Goal: Task Accomplishment & Management: Complete application form

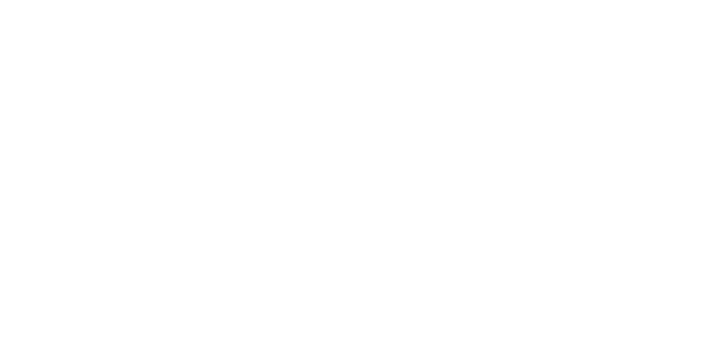
click at [0, 0] on html at bounding box center [0, 0] width 0 height 0
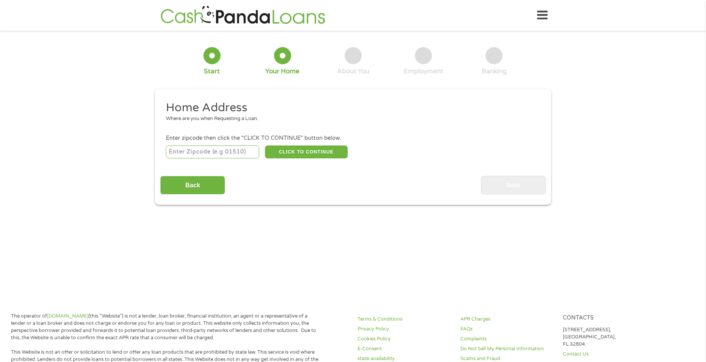
click at [205, 147] on input "number" at bounding box center [213, 151] width 94 height 13
type input "68803"
select select "[US_STATE]"
click at [297, 151] on button "CLICK TO CONTINUE" at bounding box center [306, 151] width 83 height 13
type input "68803"
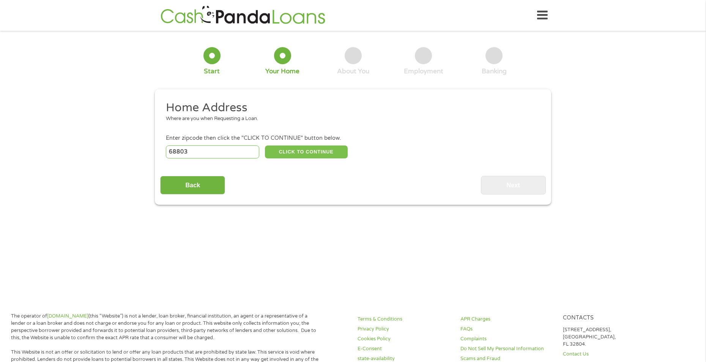
type input "[GEOGRAPHIC_DATA]"
select select "[US_STATE]"
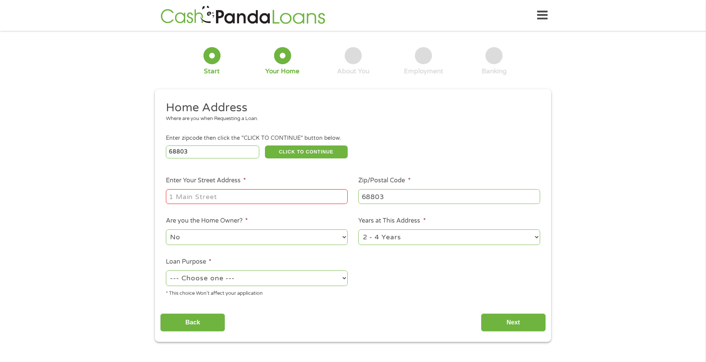
click at [245, 203] on input "Enter Your Street Address *" at bounding box center [257, 196] width 182 height 14
type input "[STREET_ADDRESS][US_STATE]"
click at [274, 231] on select "No Yes" at bounding box center [257, 237] width 182 height 16
select select "yes"
click at [166, 229] on select "No Yes" at bounding box center [257, 237] width 182 height 16
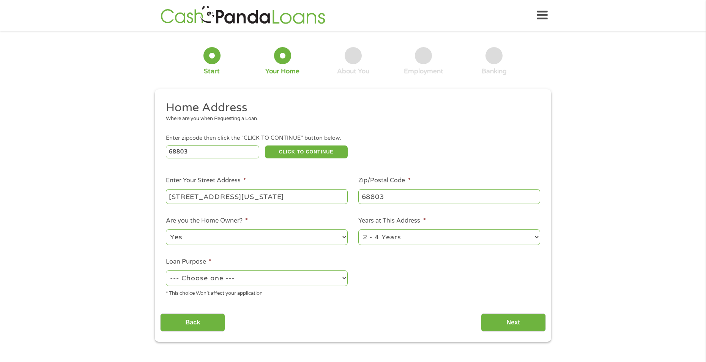
click at [384, 240] on select "1 Year or less 1 - 2 Years 2 - 4 Years Over 4 Years" at bounding box center [449, 237] width 182 height 16
select select "60months"
click at [358, 229] on select "1 Year or less 1 - 2 Years 2 - 4 Years Over 4 Years" at bounding box center [449, 237] width 182 height 16
click at [254, 273] on select "--- Choose one --- Pay Bills Debt Consolidation Home Improvement Major Purchase…" at bounding box center [257, 278] width 182 height 16
select select "paybills"
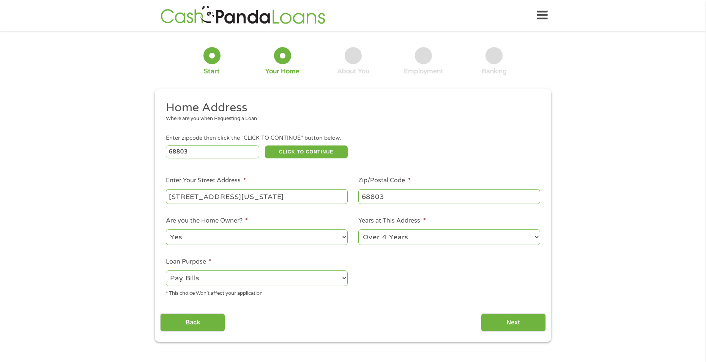
click at [166, 270] on select "--- Choose one --- Pay Bills Debt Consolidation Home Improvement Major Purchase…" at bounding box center [257, 278] width 182 height 16
click at [509, 323] on input "Next" at bounding box center [513, 322] width 65 height 19
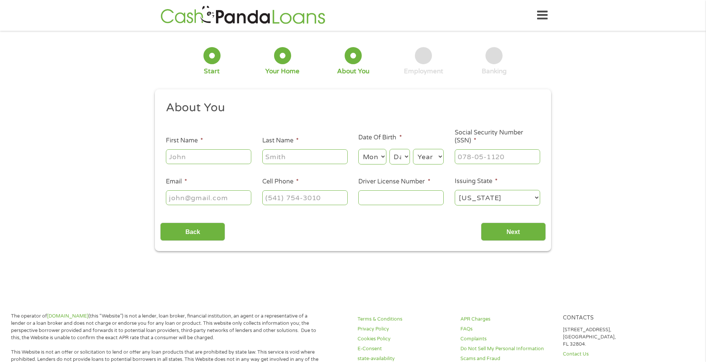
click at [188, 157] on input "First Name *" at bounding box center [208, 156] width 85 height 14
type input "[PERSON_NAME]"
type input "[EMAIL_ADDRESS][DOMAIN_NAME]"
type input "3083803931"
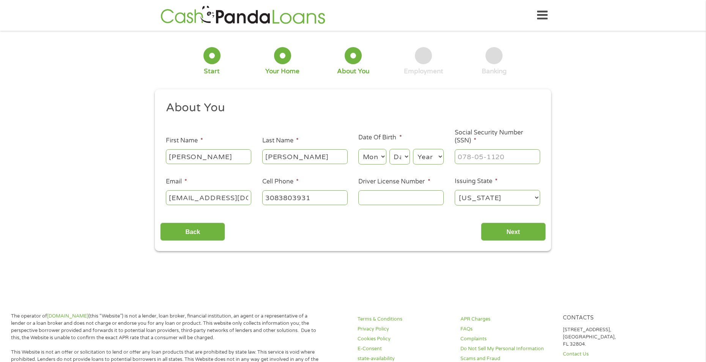
select select "[US_STATE]"
type input "[PHONE_NUMBER]"
click at [404, 199] on input "Driver License Number *" at bounding box center [400, 197] width 85 height 14
click at [380, 160] on select "Month 1 2 3 4 5 6 7 8 9 10 11 12" at bounding box center [372, 157] width 28 height 16
select select "3"
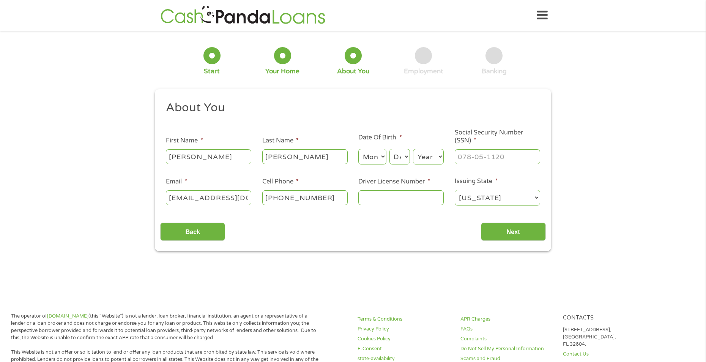
click at [358, 149] on select "Month 1 2 3 4 5 6 7 8 9 10 11 12" at bounding box center [372, 157] width 28 height 16
click at [397, 155] on select "Day 1 2 3 4 5 6 7 8 9 10 11 12 13 14 15 16 17 18 19 20 21 22 23 24 25 26 27 28 …" at bounding box center [399, 157] width 20 height 16
select select "14"
click at [389, 149] on select "Day 1 2 3 4 5 6 7 8 9 10 11 12 13 14 15 16 17 18 19 20 21 22 23 24 25 26 27 28 …" at bounding box center [399, 157] width 20 height 16
click at [422, 157] on select "Year [DATE] 2006 2005 2004 2003 2002 2001 2000 1999 1998 1997 1996 1995 1994 19…" at bounding box center [428, 157] width 31 height 16
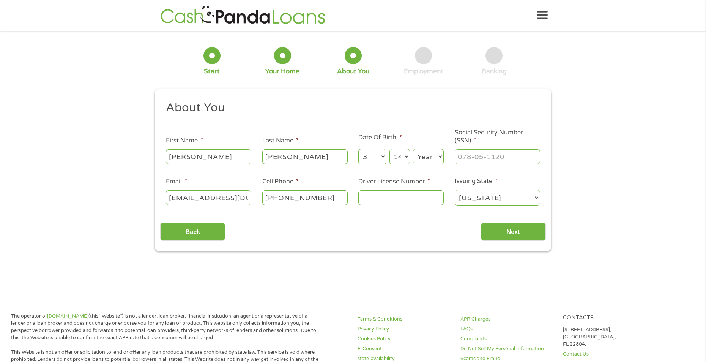
select select "2000"
click at [413, 149] on select "Year [DATE] 2006 2005 2004 2003 2002 2001 2000 1999 1998 1997 1996 1995 1994 19…" at bounding box center [428, 157] width 31 height 16
click at [485, 155] on input "___-__-____" at bounding box center [497, 156] width 85 height 14
type input "507-41-2439"
type input "H13716015"
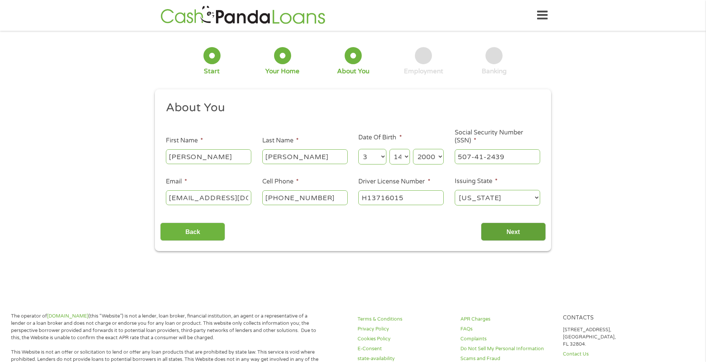
click at [529, 234] on input "Next" at bounding box center [513, 231] width 65 height 19
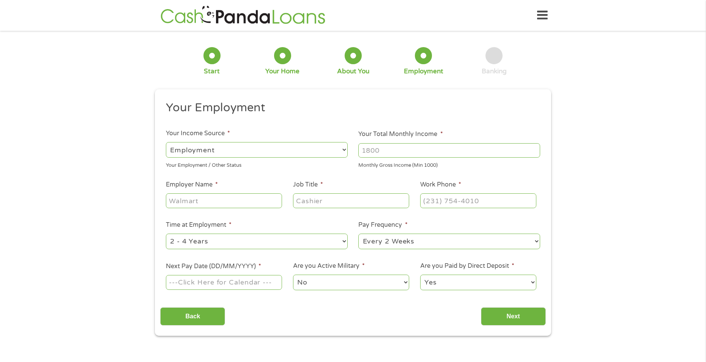
click at [391, 147] on input "Your Total Monthly Income *" at bounding box center [449, 150] width 182 height 14
type input "6000"
type input "state of [US_STATE]"
type input "youth security supervisor"
type input "[PHONE_NUMBER]"
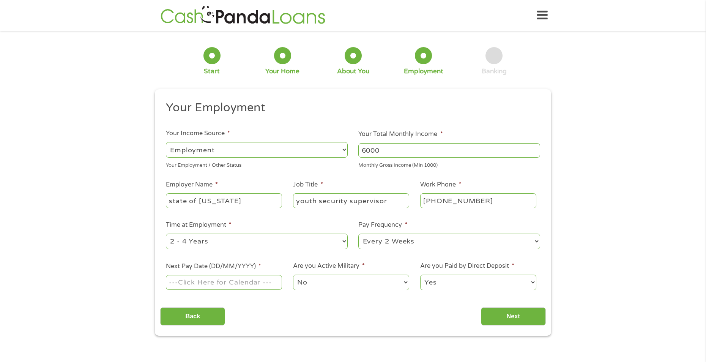
click at [244, 287] on input "Next Pay Date (DD/MM/YYYY) *" at bounding box center [224, 282] width 116 height 14
type input "[DATE]"
click at [453, 283] on select "Yes No" at bounding box center [478, 282] width 116 height 16
click at [420, 274] on select "Yes No" at bounding box center [478, 282] width 116 height 16
click at [449, 289] on select "Yes No" at bounding box center [478, 282] width 116 height 16
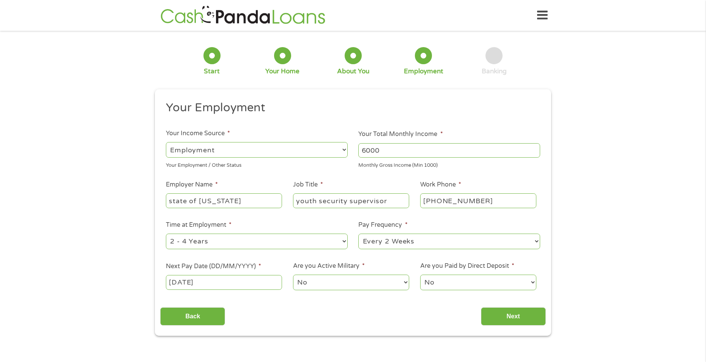
select select "1"
click at [420, 274] on select "Yes No" at bounding box center [478, 282] width 116 height 16
click at [503, 312] on input "Next" at bounding box center [513, 316] width 65 height 19
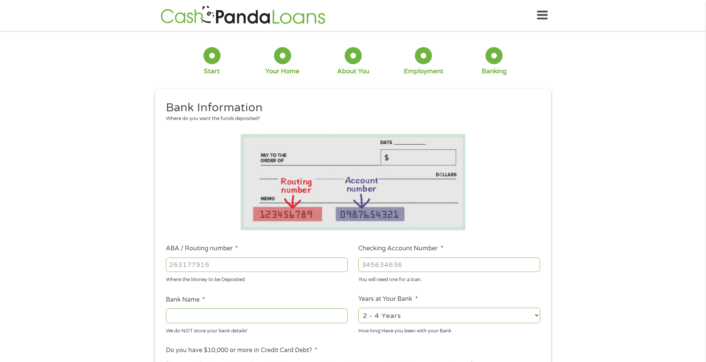
click at [249, 268] on input "ABA / Routing number *" at bounding box center [257, 264] width 182 height 14
type input "104000058"
type input "[PERSON_NAME] FARGO BANK NA"
type input "9199982951"
click at [381, 318] on select "2 - 4 Years 6 - 12 Months 1 - 2 Years Over 4 Years" at bounding box center [449, 315] width 182 height 16
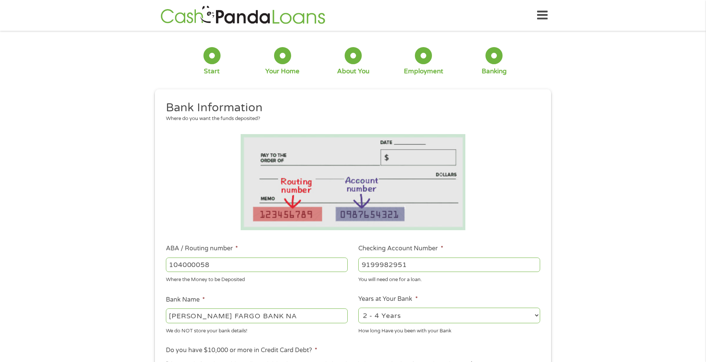
select select "60months"
click at [358, 307] on select "2 - 4 Years 6 - 12 Months 1 - 2 Years Over 4 Years" at bounding box center [449, 315] width 182 height 16
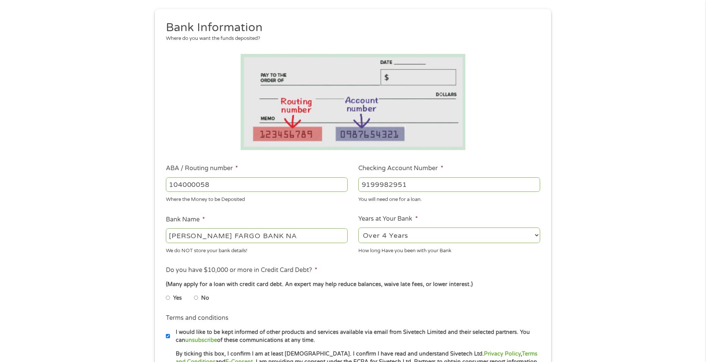
scroll to position [114, 0]
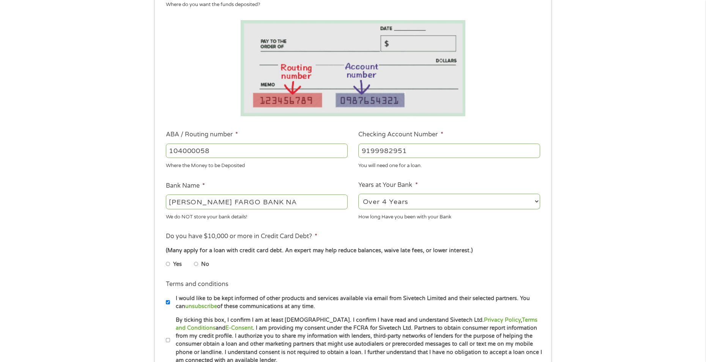
click at [200, 264] on li "No" at bounding box center [207, 264] width 27 height 15
click at [198, 264] on input "No" at bounding box center [196, 264] width 5 height 12
radio input "true"
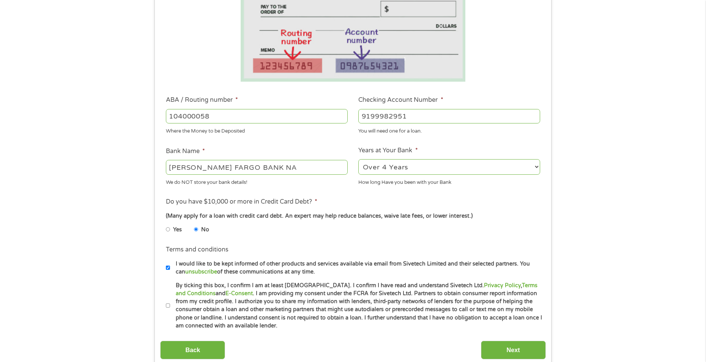
scroll to position [152, 0]
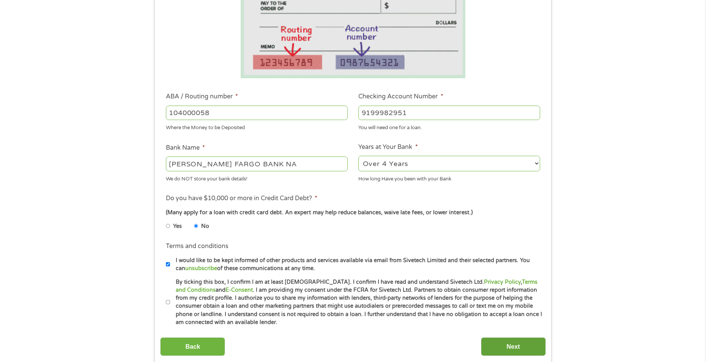
click at [499, 346] on input "Next" at bounding box center [513, 346] width 65 height 19
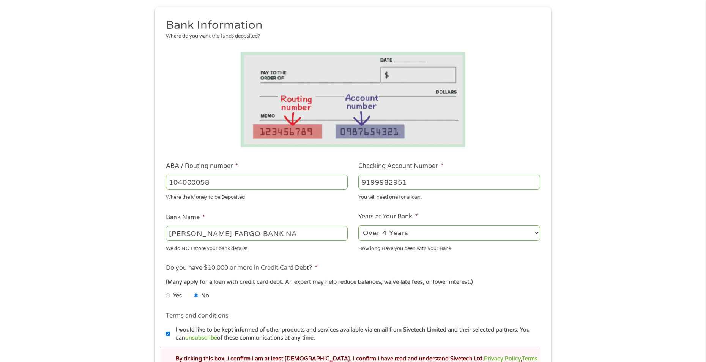
scroll to position [114, 0]
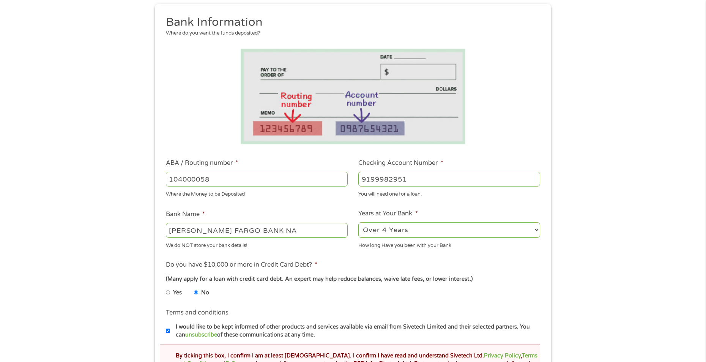
drag, startPoint x: 289, startPoint y: 233, endPoint x: 139, endPoint y: 225, distance: 150.5
click at [139, 225] on div "There was a problem with your submission. Please review the fields below. 1 Sta…" at bounding box center [353, 189] width 706 height 534
click at [259, 257] on ul "Bank Information Where do you want the funds deposited? ABA / Routing number * …" at bounding box center [352, 216] width 385 height 403
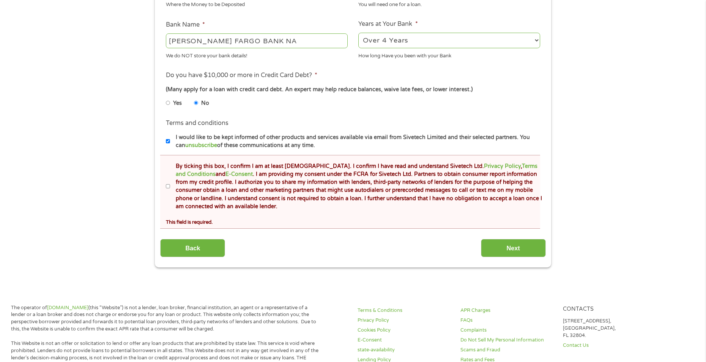
scroll to position [304, 0]
click at [162, 181] on li "Terms and conditions * By ticking this box, I confirm I am at least [DEMOGRAPHI…" at bounding box center [350, 191] width 380 height 74
click at [167, 184] on input "By ticking this box, I confirm I am at least [DEMOGRAPHIC_DATA]. I confirm I ha…" at bounding box center [168, 186] width 5 height 12
checkbox input "true"
click at [488, 253] on input "Next" at bounding box center [513, 247] width 65 height 19
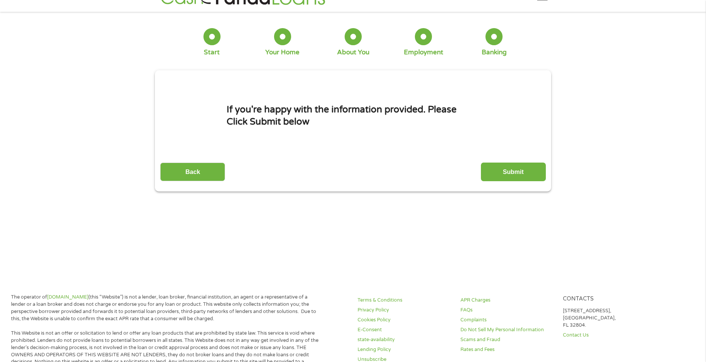
scroll to position [0, 0]
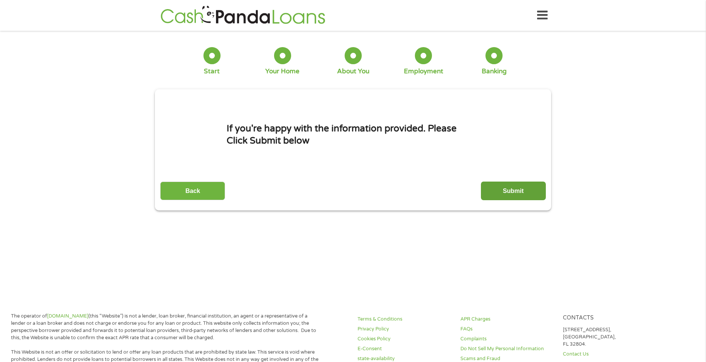
click at [493, 195] on input "Submit" at bounding box center [513, 190] width 65 height 19
